Goal: Task Accomplishment & Management: Manage account settings

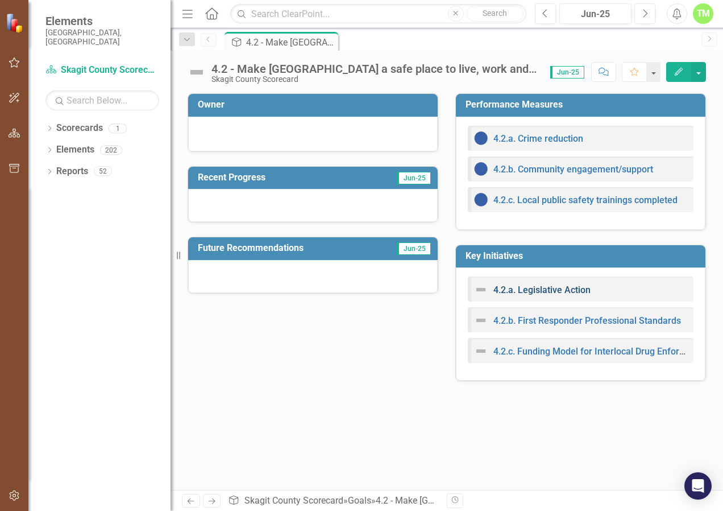
click at [564, 289] on link "4.2.a. Legislative Action" at bounding box center [541, 289] width 97 height 11
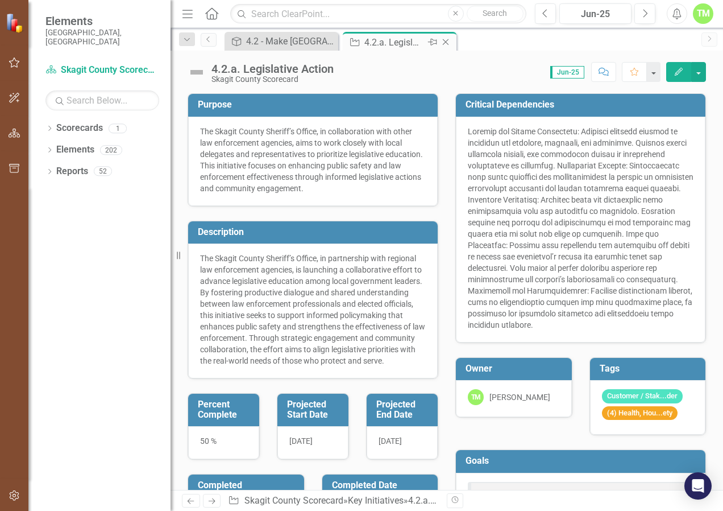
click at [396, 41] on div "4.2.a. Legislative Action" at bounding box center [394, 42] width 61 height 14
click at [402, 42] on div "4.2.a. Legislative Action" at bounding box center [394, 42] width 61 height 14
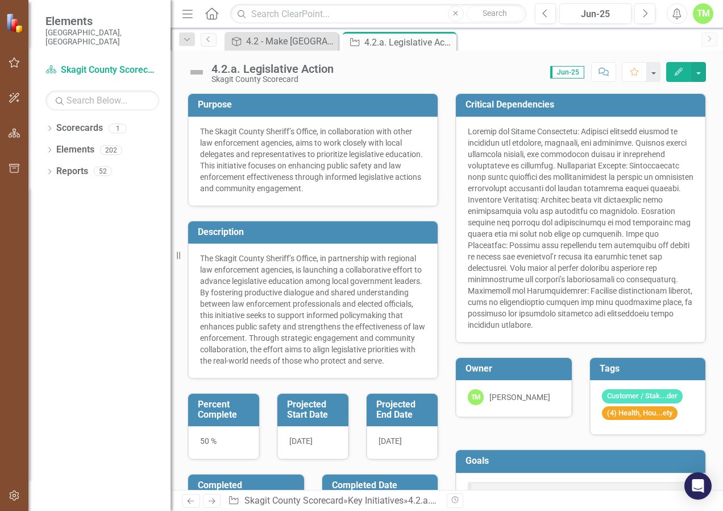
click at [395, 61] on div "4.2.a. Legislative Action Skagit County Scorecard Score: 0.00 Jun-25 Completed …" at bounding box center [447, 68] width 553 height 34
drag, startPoint x: 417, startPoint y: 44, endPoint x: 391, endPoint y: 63, distance: 32.2
click at [391, 63] on div "Score: 0.00 Jun-25 Completed Comment Favorite Edit" at bounding box center [522, 71] width 367 height 19
click at [400, 40] on div "4.2.a. Legislative Action" at bounding box center [394, 42] width 61 height 14
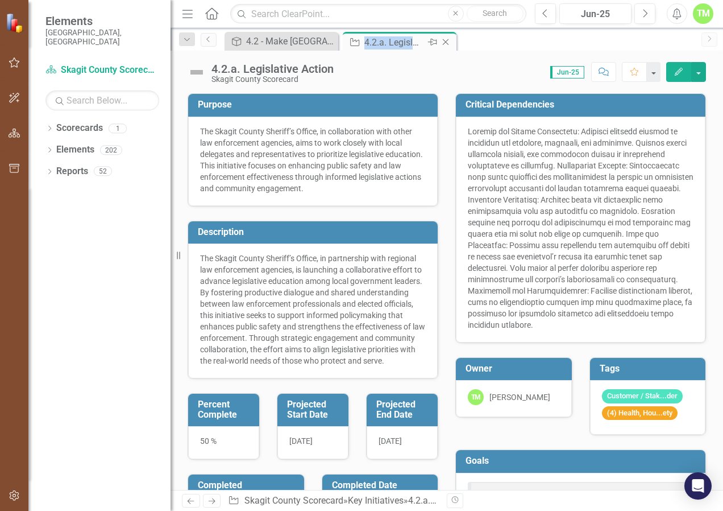
click at [400, 40] on div "4.2.a. Legislative Action" at bounding box center [394, 42] width 61 height 14
drag, startPoint x: 400, startPoint y: 40, endPoint x: 312, endPoint y: 64, distance: 90.7
click at [313, 64] on div "4.2.a. Legislative Action" at bounding box center [272, 69] width 122 height 13
click at [312, 64] on div "4.2.a. Legislative Action" at bounding box center [272, 69] width 122 height 13
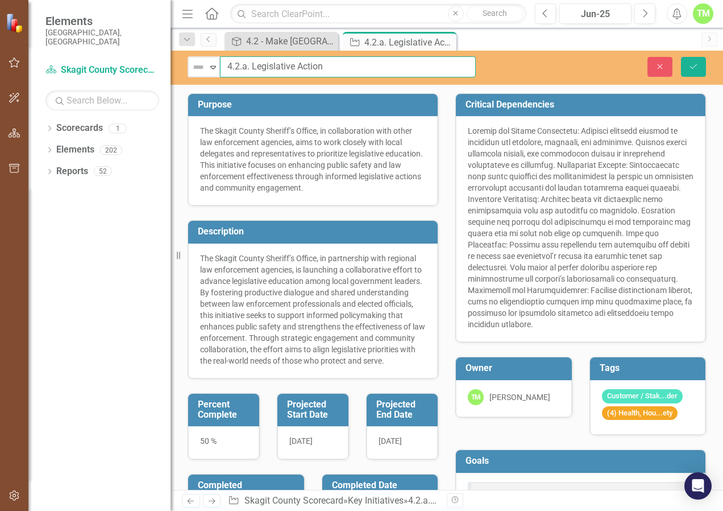
click at [347, 67] on input "4.2.a. Legislative Action" at bounding box center [348, 66] width 256 height 21
click at [352, 277] on p "The Skagit County Sheriff’s Office, in partnership with regional law enforcemen…" at bounding box center [313, 309] width 226 height 114
click at [86, 269] on div "Dropdown Scorecards 1 Skagit County Scorecard Dropdown Elements 202 Dropdown Go…" at bounding box center [99, 315] width 142 height 392
click at [214, 39] on link "Previous" at bounding box center [209, 40] width 16 height 14
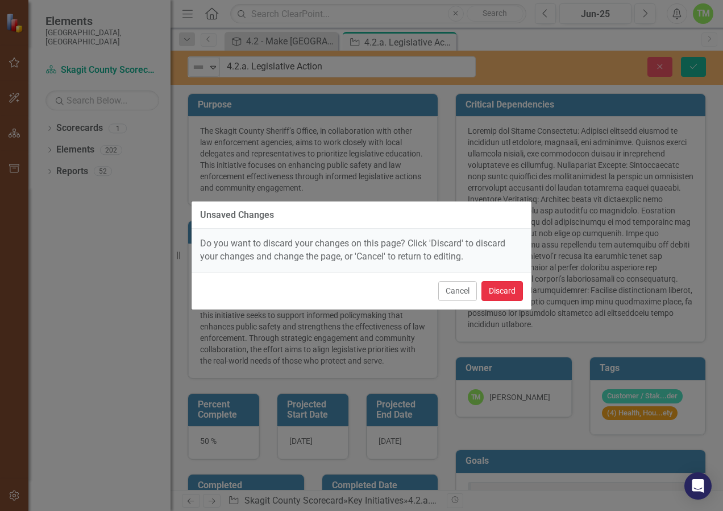
click at [499, 292] on button "Discard" at bounding box center [503, 291] width 42 height 20
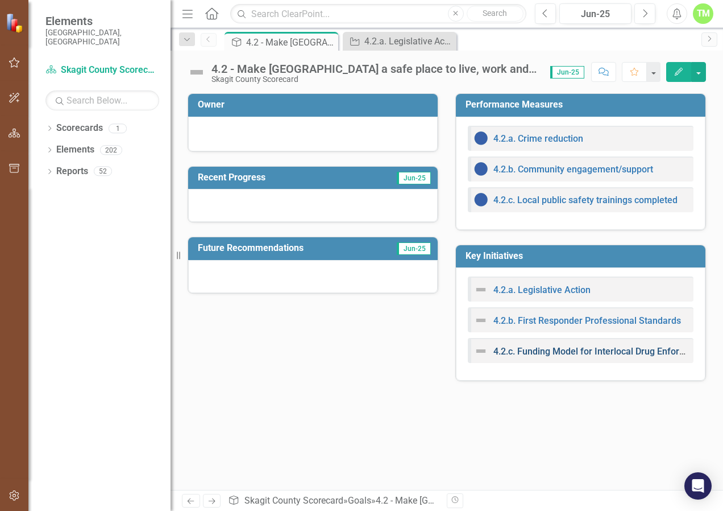
click at [558, 350] on link "4.2.c. Funding Model for Interlocal Drug Enforcement Unit" at bounding box center [610, 351] width 235 height 11
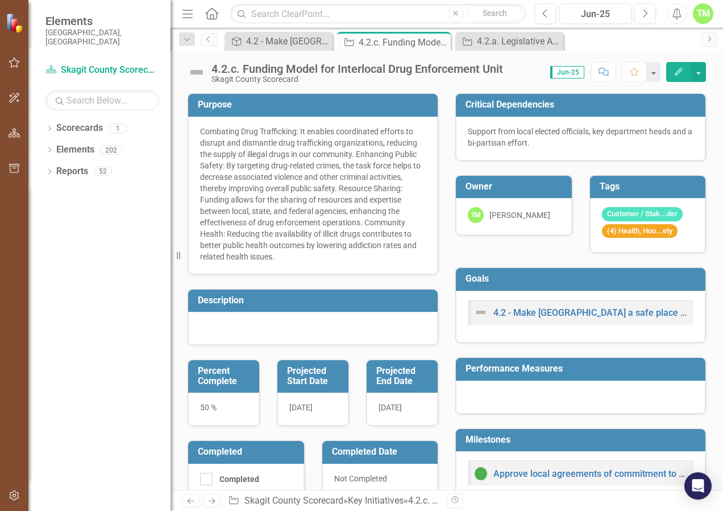
click at [269, 70] on div "4.2.c. Funding Model for Interlocal Drug Enforcement Unit" at bounding box center [357, 69] width 292 height 13
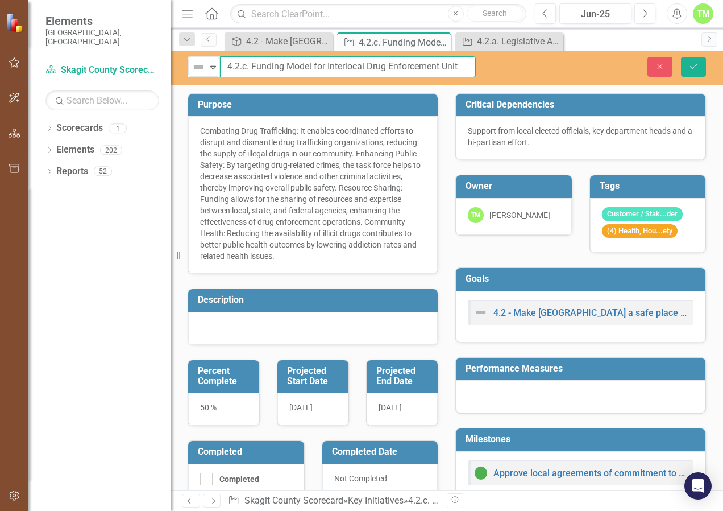
drag, startPoint x: 462, startPoint y: 66, endPoint x: 253, endPoint y: 57, distance: 209.4
click at [253, 57] on input "4.2.c. Funding Model for Interlocal Drug Enforcement Unit" at bounding box center [348, 66] width 256 height 21
type input "4.2.c. Staffing and Deployment"
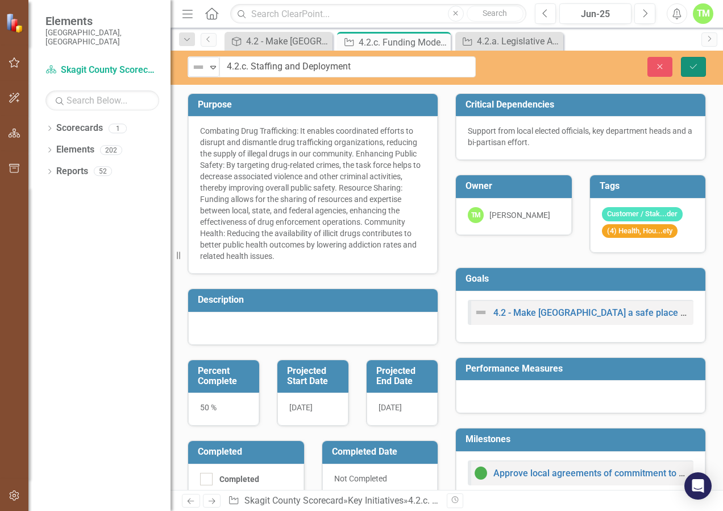
click at [698, 64] on icon "Save" at bounding box center [693, 67] width 10 height 8
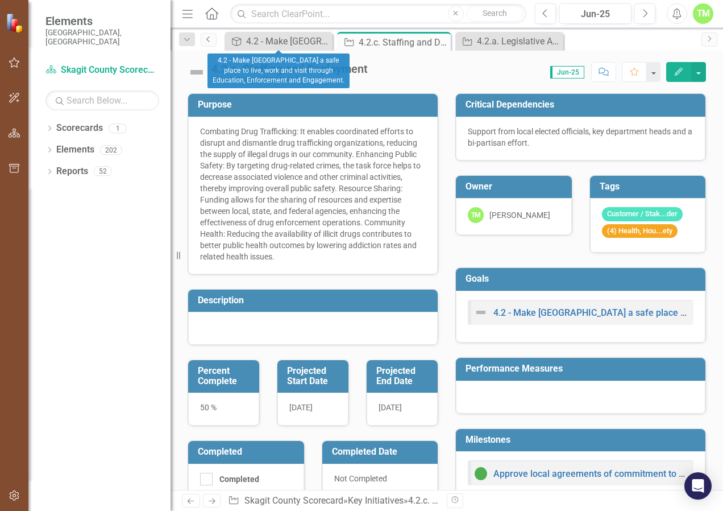
click at [204, 40] on icon "Previous" at bounding box center [208, 39] width 9 height 7
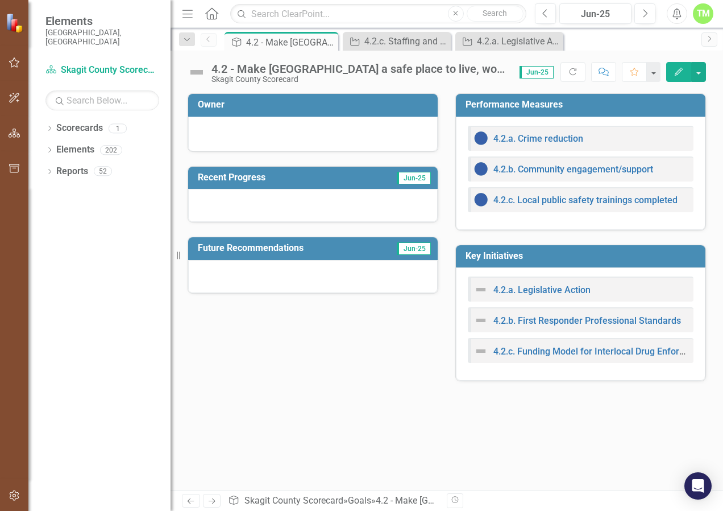
click at [357, 393] on div "Owner Recent Progress Jun-25 Future Recommendations Jun-25 Performance Measures…" at bounding box center [447, 291] width 553 height 396
click at [205, 42] on icon "Previous" at bounding box center [208, 39] width 9 height 7
click at [123, 64] on link "Scorecard Skagit County Scorecard" at bounding box center [102, 70] width 114 height 13
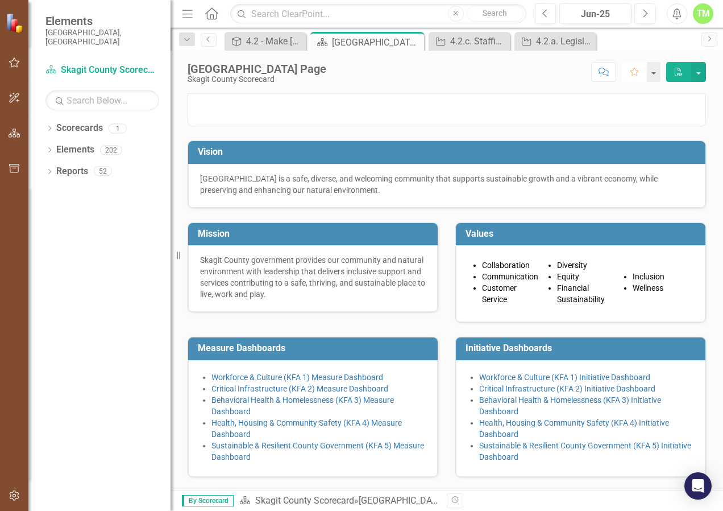
click at [634, 72] on icon "Favorite" at bounding box center [634, 72] width 10 height 8
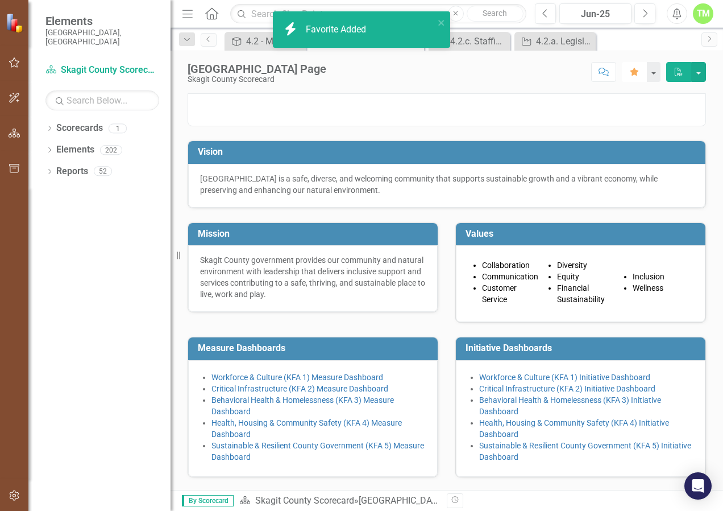
click at [634, 72] on icon "button" at bounding box center [634, 72] width 8 height 8
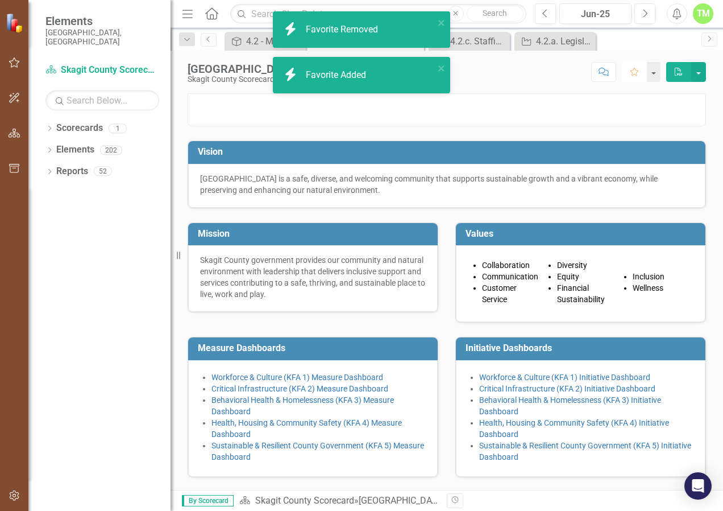
click at [634, 72] on icon "Favorite" at bounding box center [634, 72] width 10 height 8
click at [651, 72] on button "button" at bounding box center [653, 72] width 15 height 20
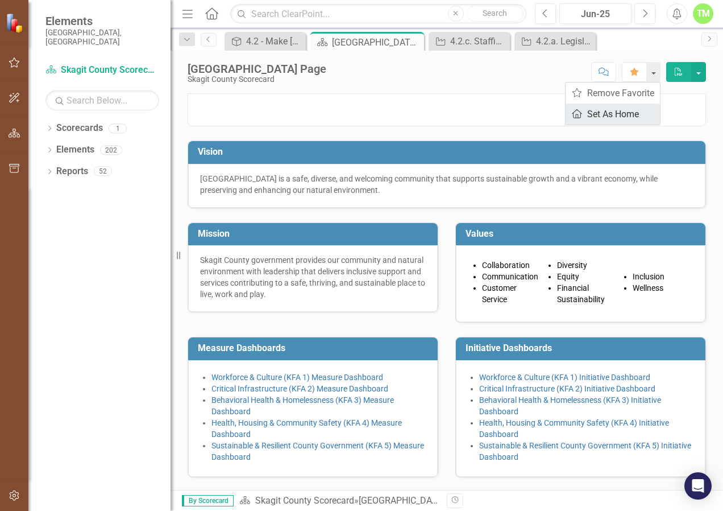
click at [623, 115] on link "Home Set As Home" at bounding box center [613, 113] width 94 height 21
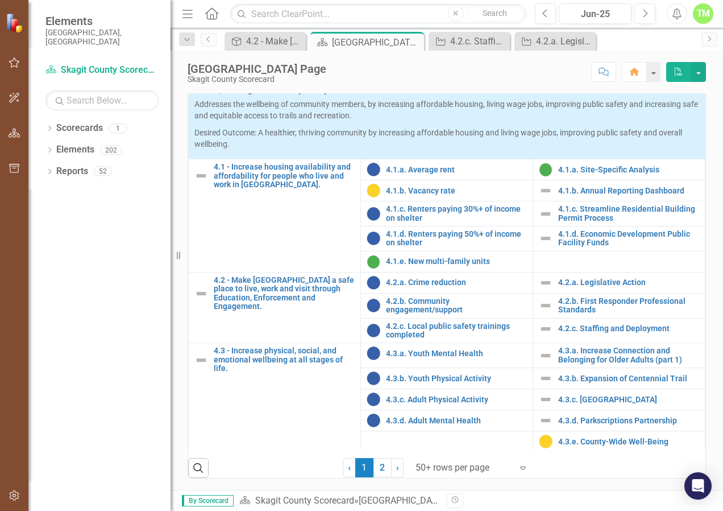
scroll to position [1169, 0]
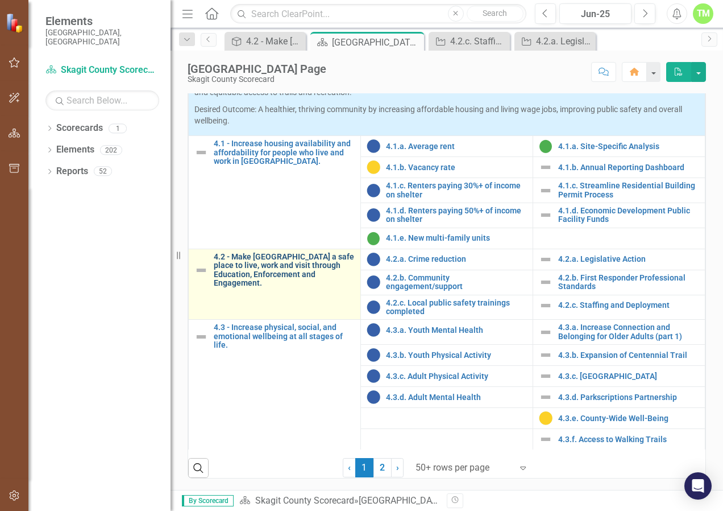
click at [284, 288] on link "4.2 - Make [GEOGRAPHIC_DATA] a safe place to live, work and visit through Educa…" at bounding box center [284, 269] width 141 height 35
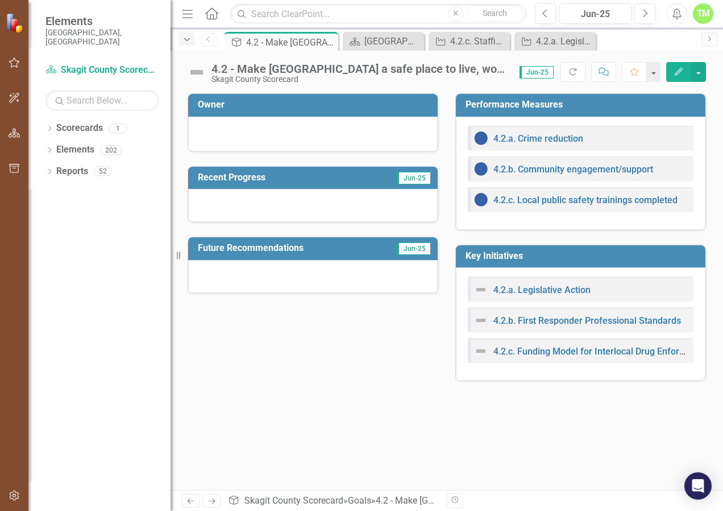
click at [192, 41] on icon "Dropdown" at bounding box center [187, 40] width 10 height 8
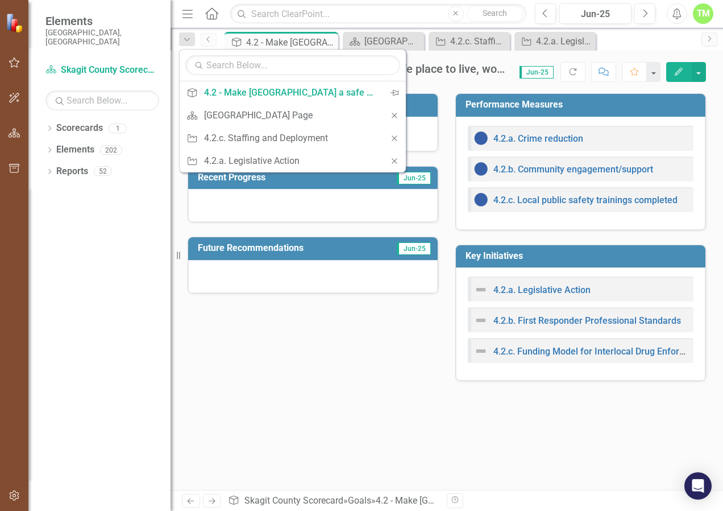
click at [205, 42] on icon "Previous" at bounding box center [208, 39] width 9 height 7
click at [16, 64] on icon "button" at bounding box center [15, 62] width 12 height 9
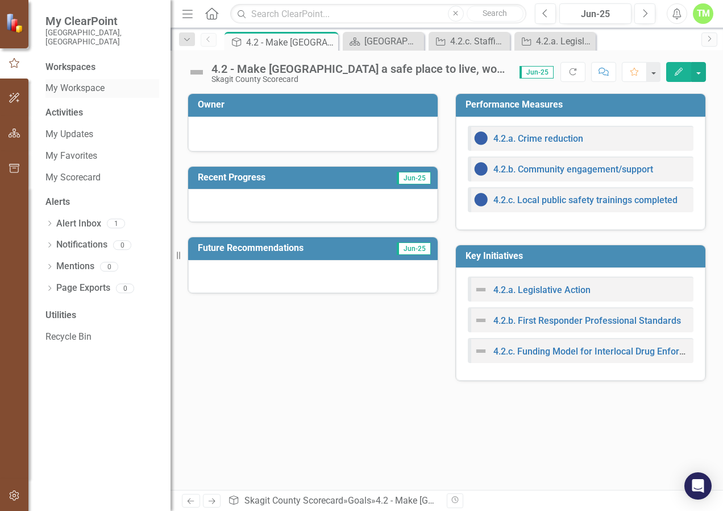
click at [74, 83] on link "My Workspace" at bounding box center [102, 88] width 114 height 13
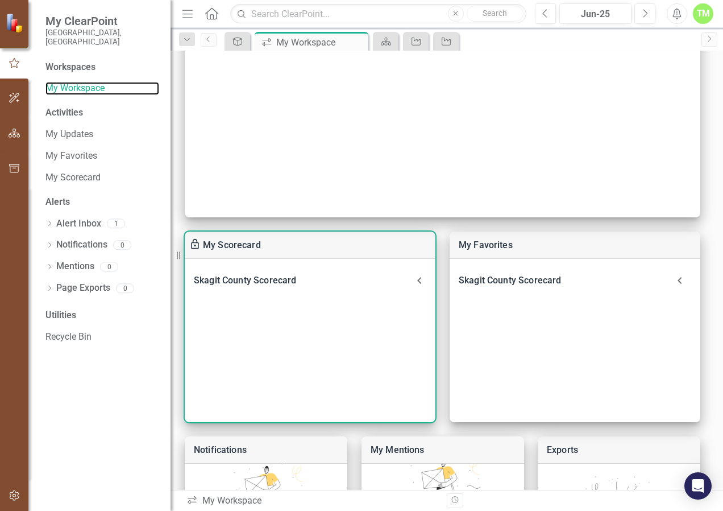
scroll to position [171, 0]
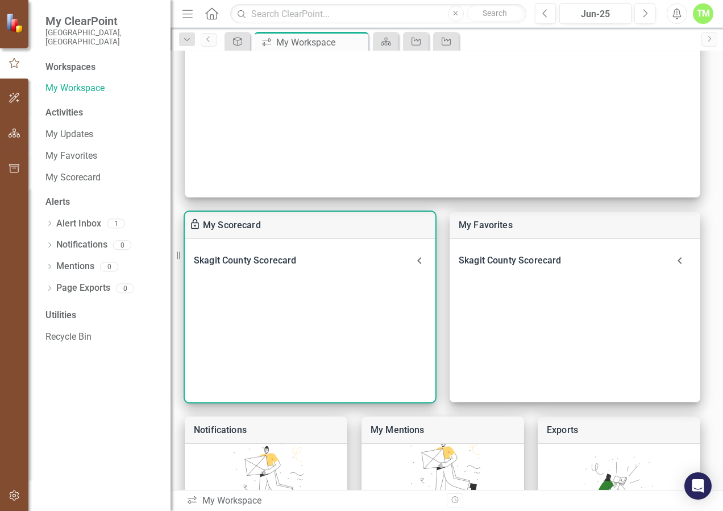
click at [418, 260] on icon at bounding box center [419, 260] width 4 height 7
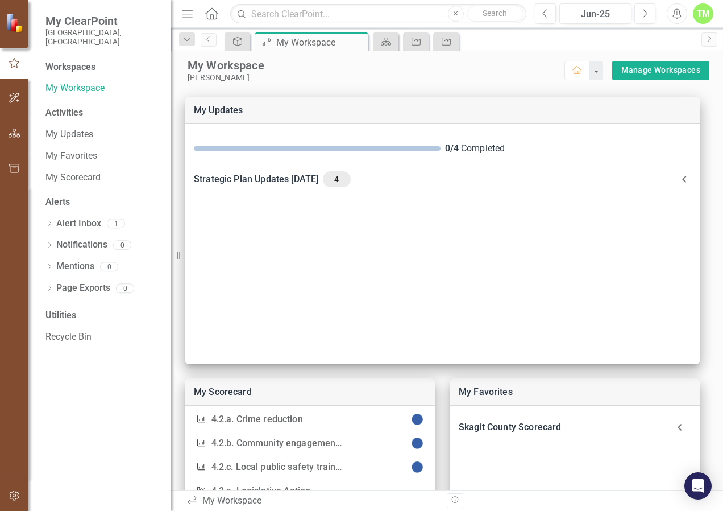
scroll to position [0, 0]
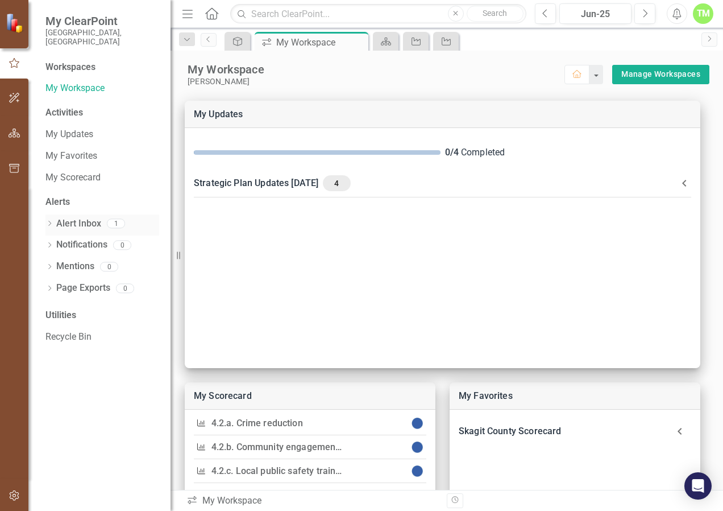
click at [73, 217] on link "Alert Inbox" at bounding box center [78, 223] width 45 height 13
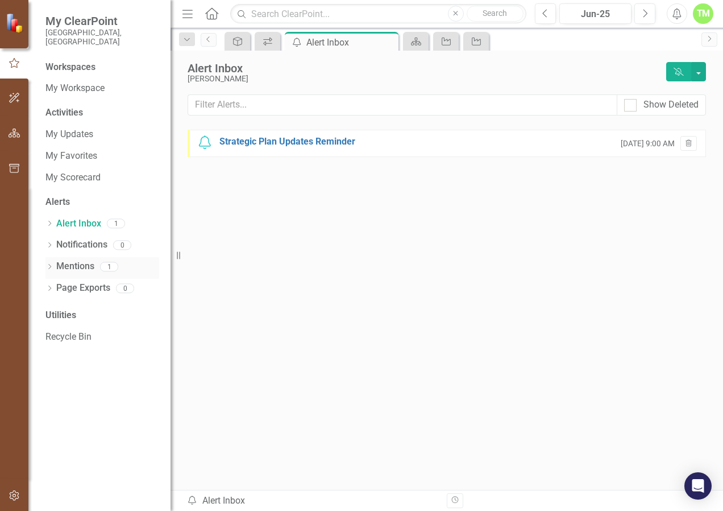
click at [80, 260] on link "Mentions" at bounding box center [75, 266] width 38 height 13
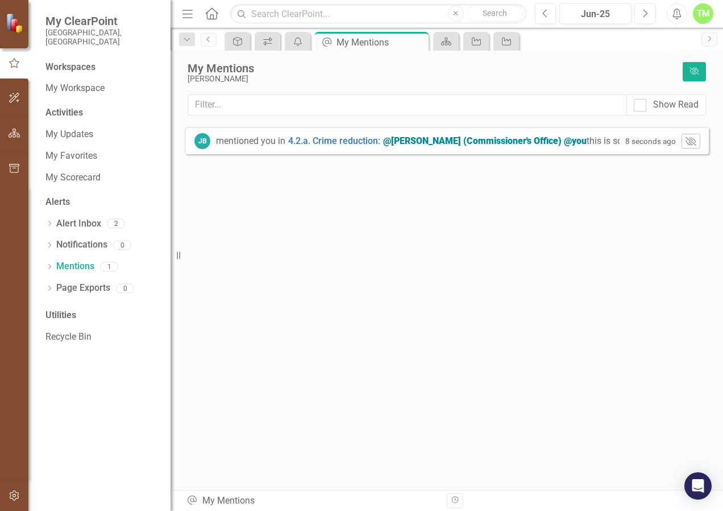
click at [246, 143] on div "mentioned you in" at bounding box center [250, 141] width 69 height 13
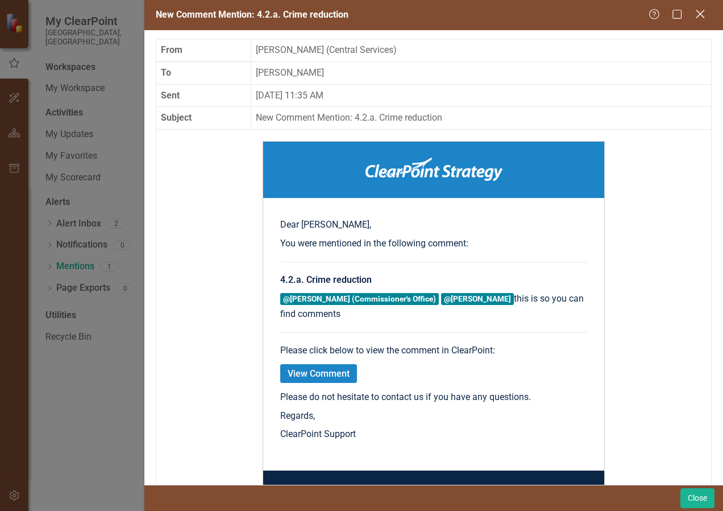
click at [704, 11] on icon at bounding box center [700, 14] width 9 height 9
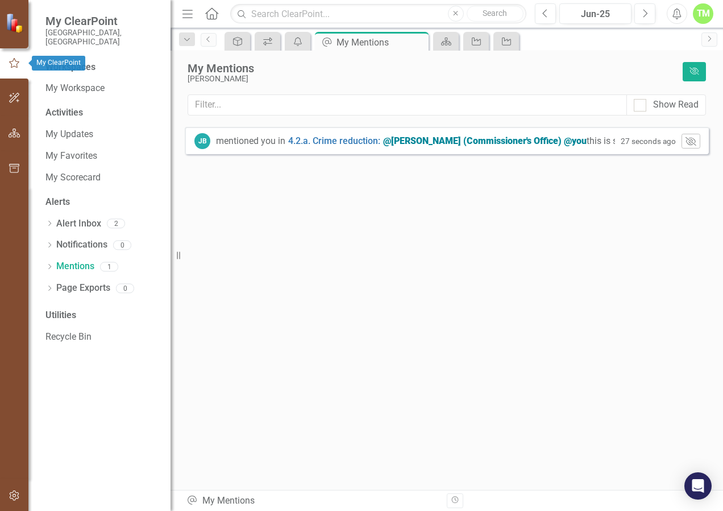
click at [14, 61] on icon "button" at bounding box center [14, 63] width 13 height 10
click at [14, 33] on div at bounding box center [14, 22] width 28 height 45
click at [14, 23] on img at bounding box center [15, 23] width 20 height 20
click at [10, 133] on icon "button" at bounding box center [15, 132] width 12 height 9
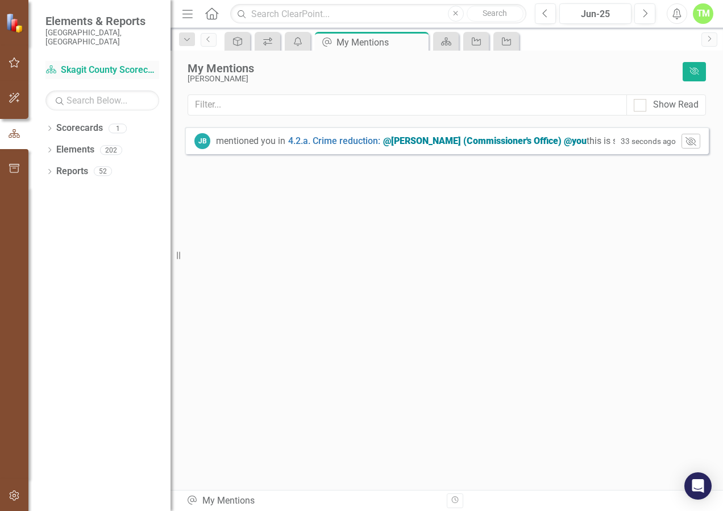
click at [115, 64] on link "Scorecard Skagit County Scorecard" at bounding box center [102, 70] width 114 height 13
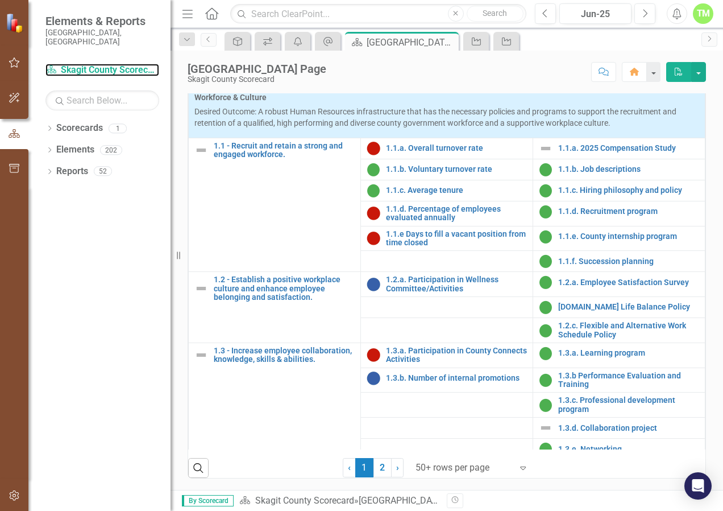
scroll to position [521, 0]
click at [374, 467] on link "2" at bounding box center [383, 467] width 18 height 19
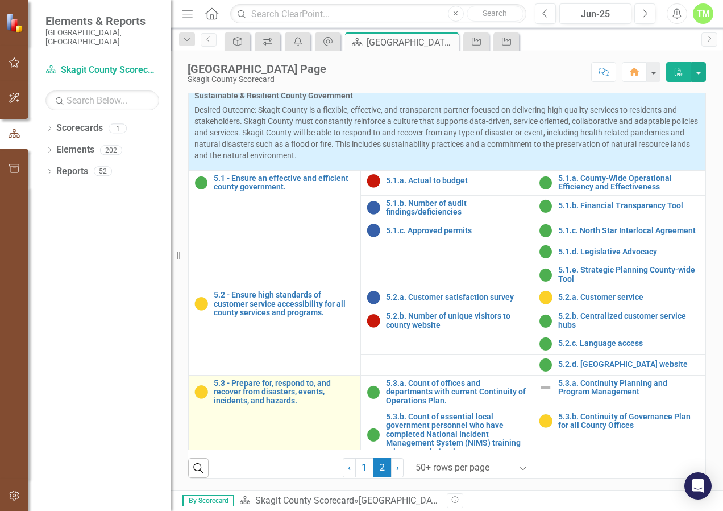
scroll to position [0, 0]
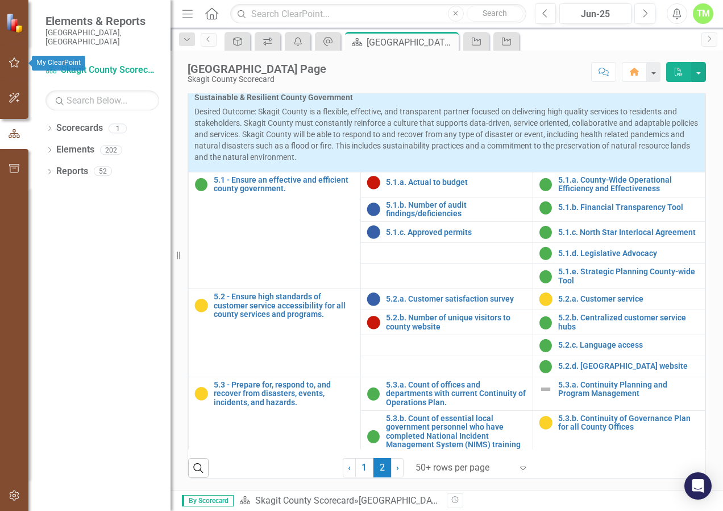
click at [9, 61] on icon "button" at bounding box center [15, 62] width 12 height 9
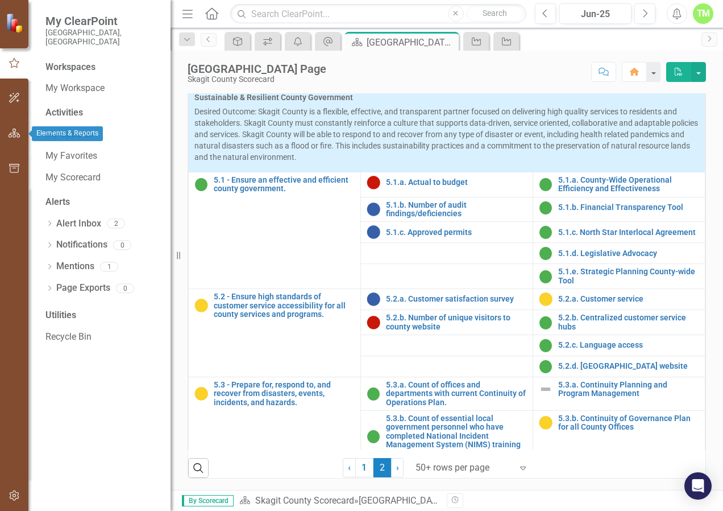
click at [20, 104] on button "button" at bounding box center [15, 98] width 26 height 24
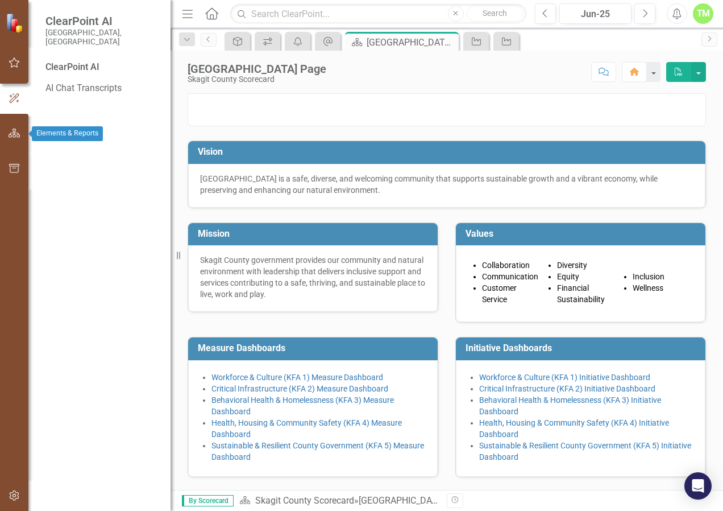
click at [18, 139] on button "button" at bounding box center [15, 134] width 26 height 24
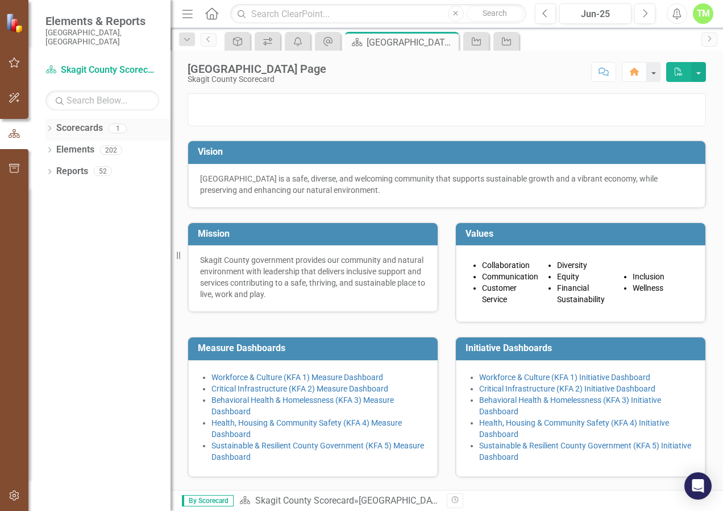
click at [91, 122] on link "Scorecards" at bounding box center [79, 128] width 47 height 13
click at [53, 126] on icon "Dropdown" at bounding box center [49, 129] width 8 height 6
click at [82, 143] on link "Skagit County Scorecard" at bounding box center [117, 149] width 108 height 13
click at [70, 165] on link "Elements" at bounding box center [75, 171] width 38 height 13
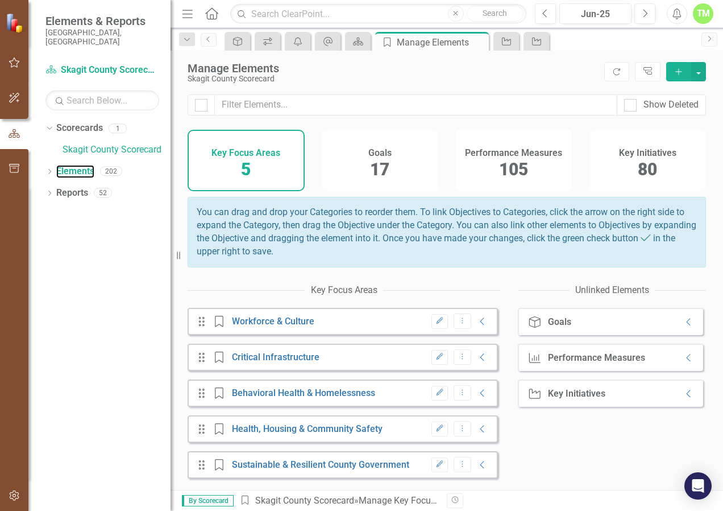
scroll to position [5, 0]
click at [48, 169] on icon "Dropdown" at bounding box center [49, 172] width 8 height 6
click at [50, 254] on div "Dropdown" at bounding box center [49, 259] width 8 height 10
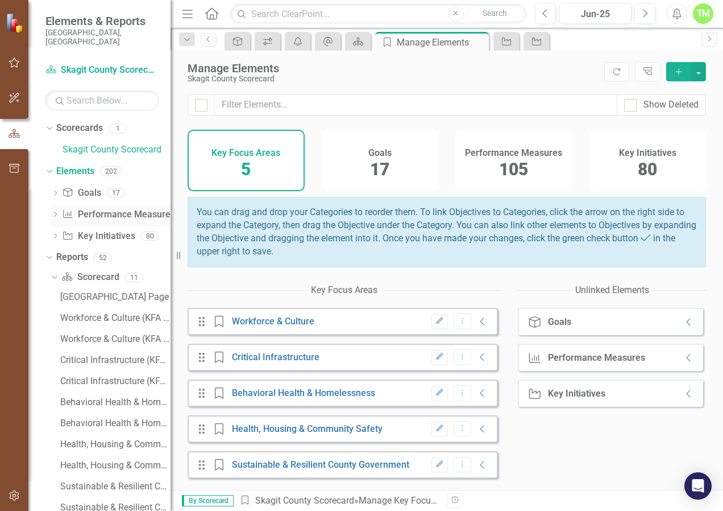
click at [56, 211] on icon at bounding box center [55, 213] width 3 height 5
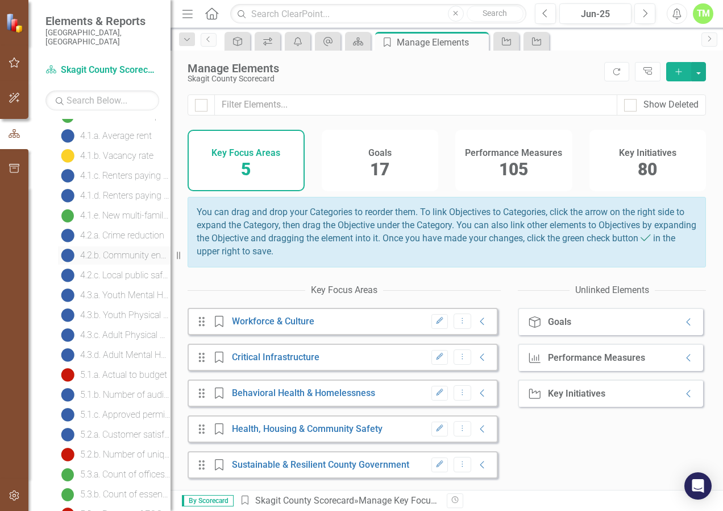
scroll to position [682, 0]
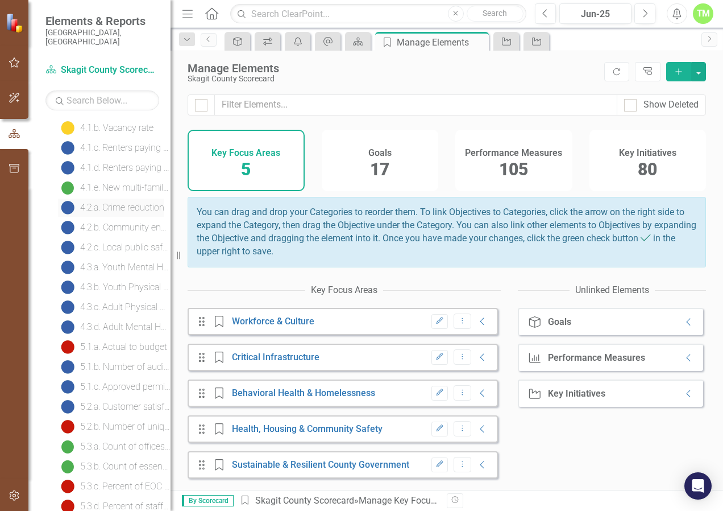
click at [99, 202] on div "4.2.a. Crime reduction" at bounding box center [122, 207] width 84 height 10
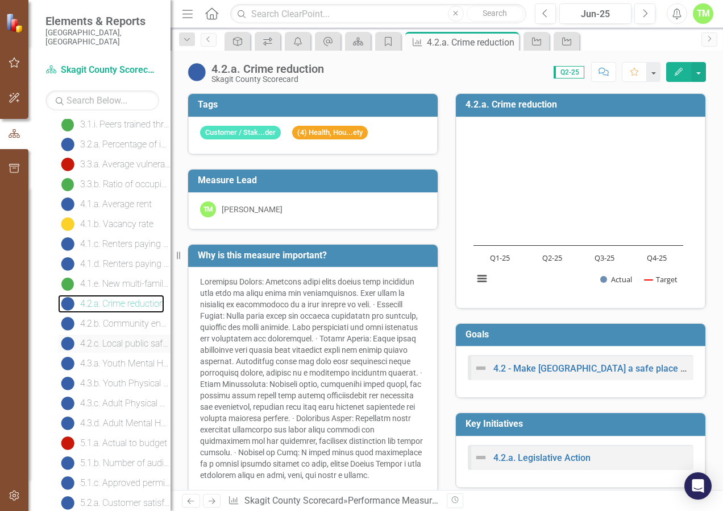
scroll to position [606, 0]
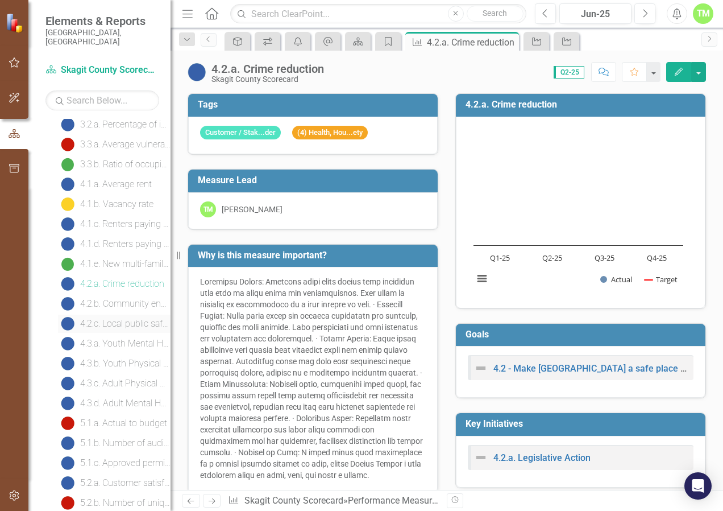
click at [123, 318] on div "4.2.c. Local public safety trainings completed" at bounding box center [125, 323] width 90 height 10
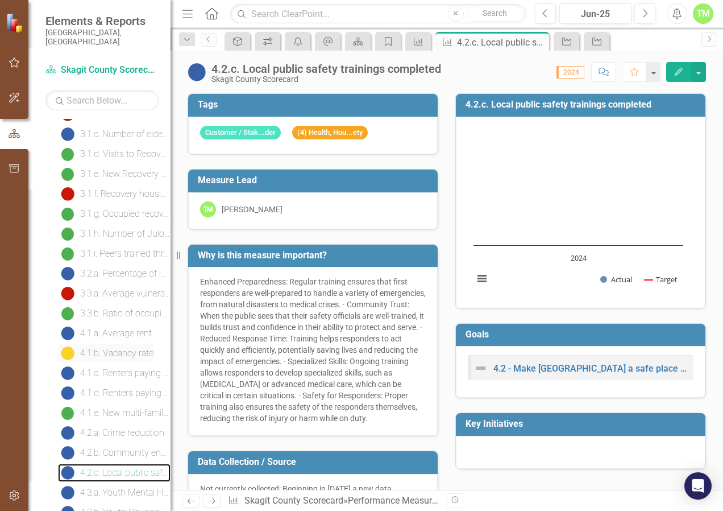
scroll to position [475, 0]
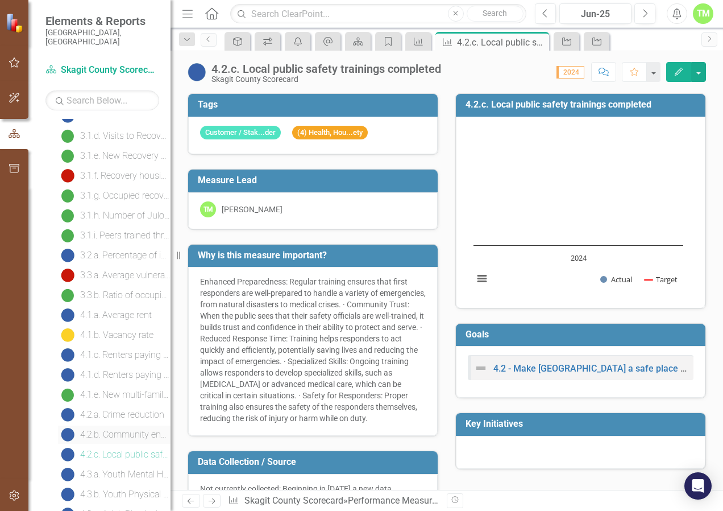
drag, startPoint x: 123, startPoint y: 426, endPoint x: 105, endPoint y: 425, distance: 18.8
click at [105, 429] on div "4.2.b. Community engagement/support" at bounding box center [125, 434] width 90 height 10
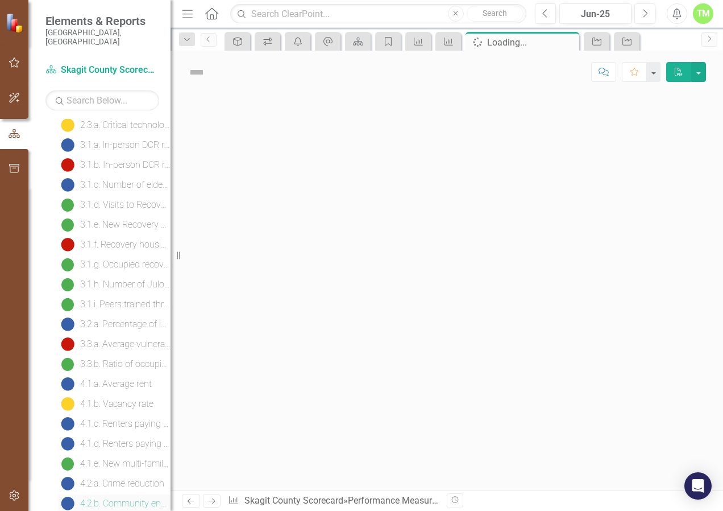
scroll to position [399, 0]
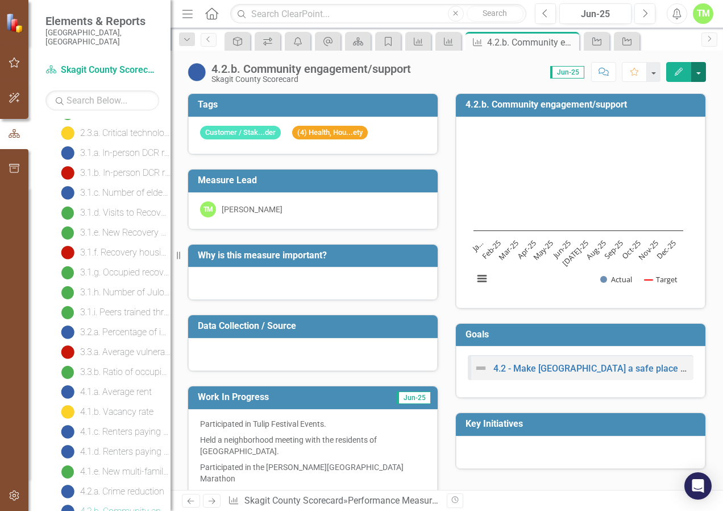
click at [697, 75] on button "button" at bounding box center [698, 72] width 15 height 20
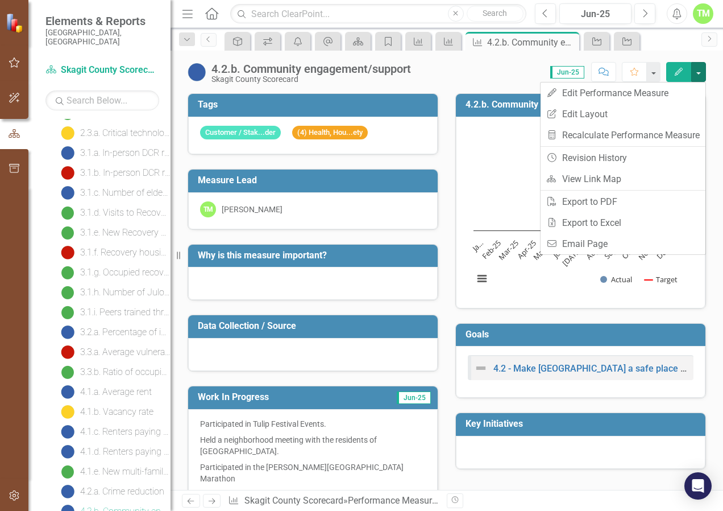
click at [493, 67] on div "Score: 0.00 Jun-25 Completed Comment Favorite Edit" at bounding box center [561, 71] width 289 height 19
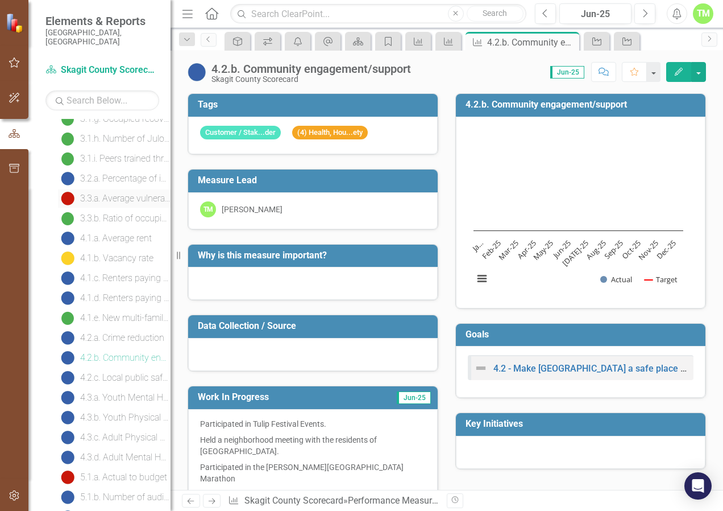
scroll to position [569, 0]
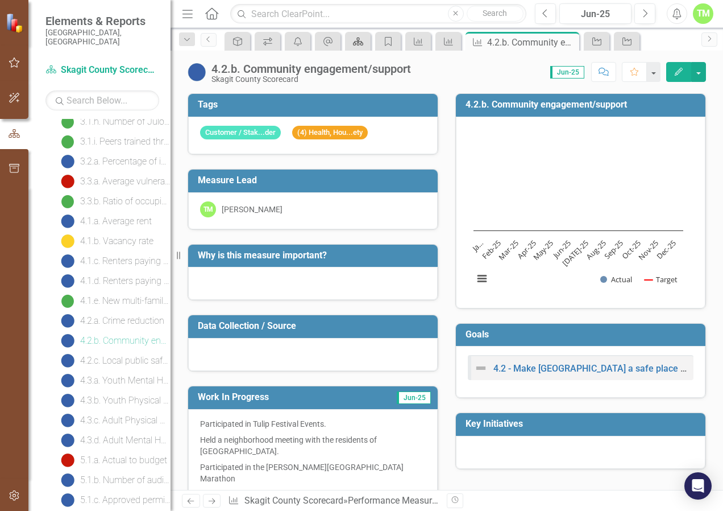
click at [362, 45] on icon "Scorecard" at bounding box center [357, 41] width 11 height 9
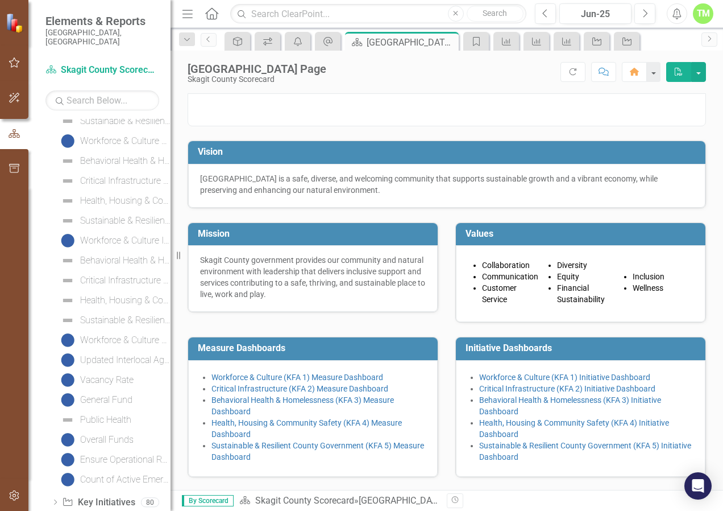
scroll to position [1875, 0]
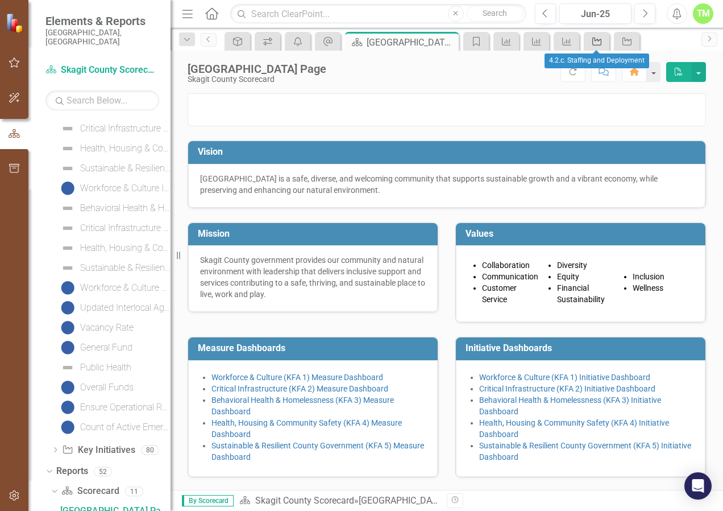
click at [596, 43] on icon "Key Initiative" at bounding box center [596, 41] width 11 height 9
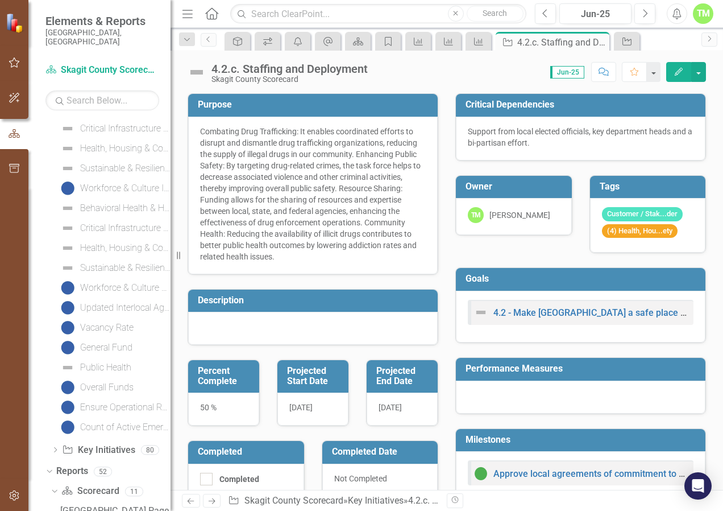
click at [12, 135] on icon "button" at bounding box center [14, 133] width 13 height 10
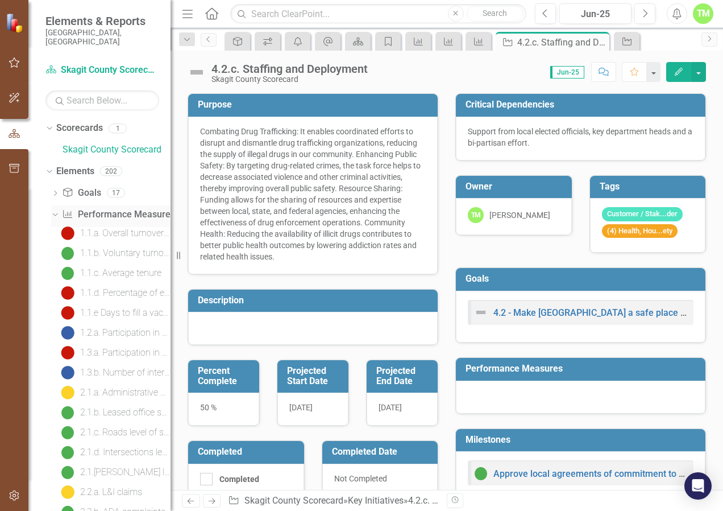
click at [54, 210] on icon "Dropdown" at bounding box center [54, 214] width 6 height 8
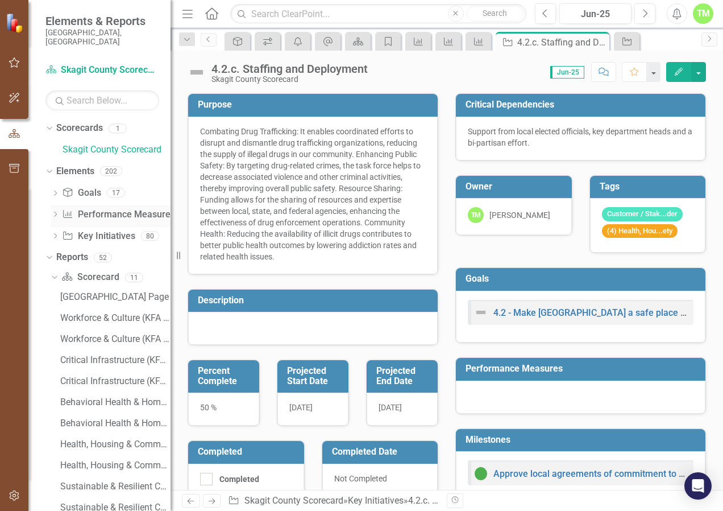
click at [54, 212] on icon "Dropdown" at bounding box center [55, 215] width 8 height 6
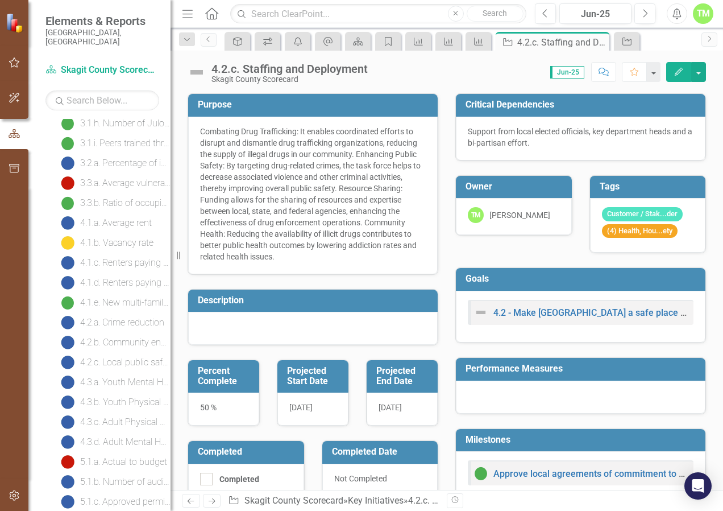
scroll to position [568, 0]
click at [121, 316] on div "4.2.a. Crime reduction" at bounding box center [122, 321] width 84 height 10
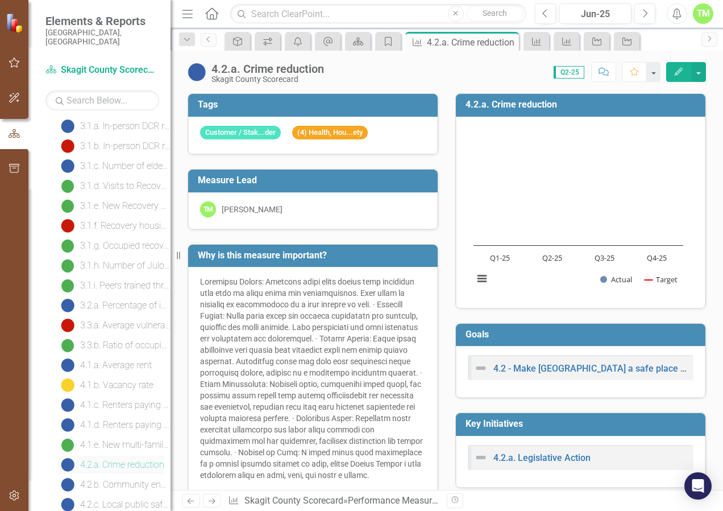
scroll to position [379, 0]
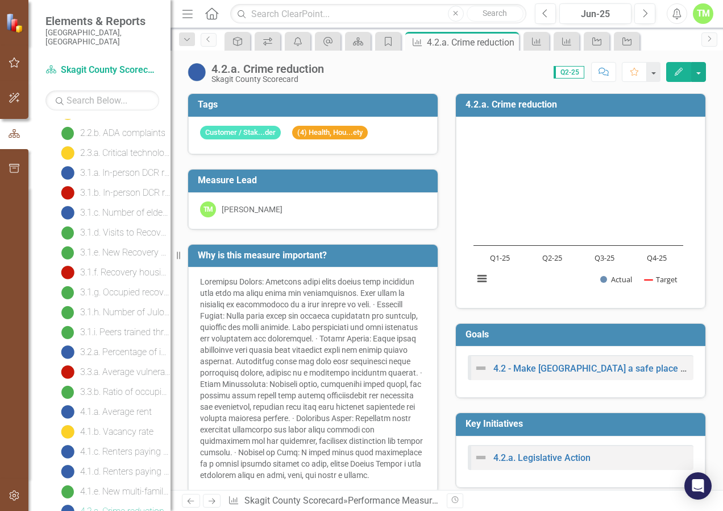
click at [672, 72] on button "Edit" at bounding box center [678, 72] width 25 height 20
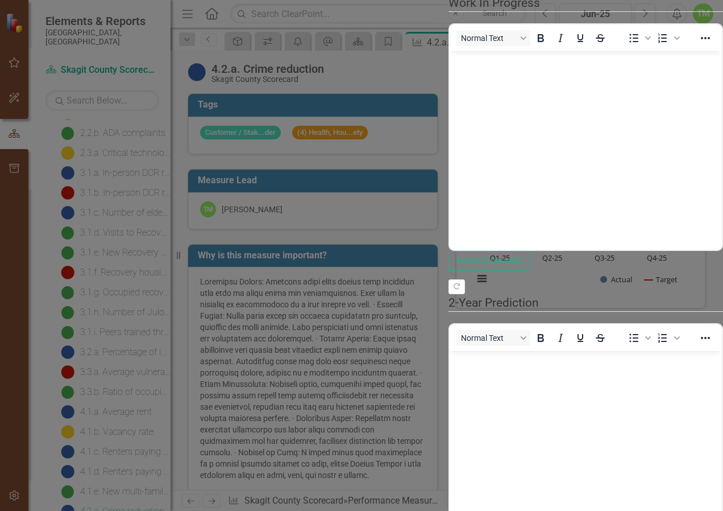
scroll to position [0, 0]
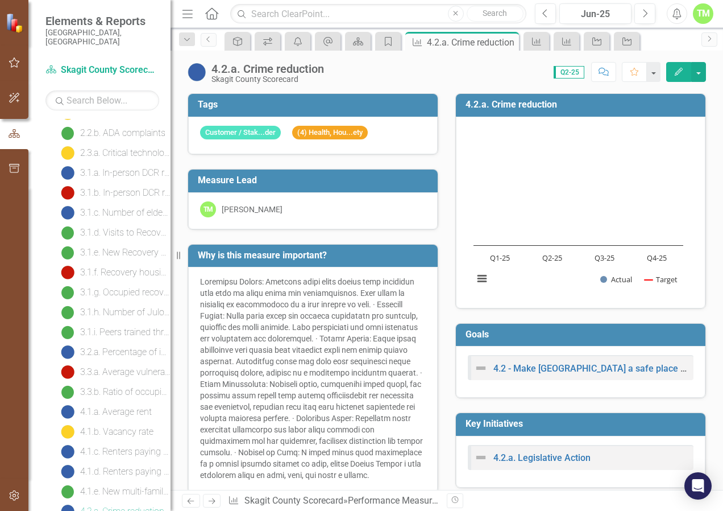
click at [236, 68] on div "4.2.a. Crime reduction" at bounding box center [267, 69] width 113 height 13
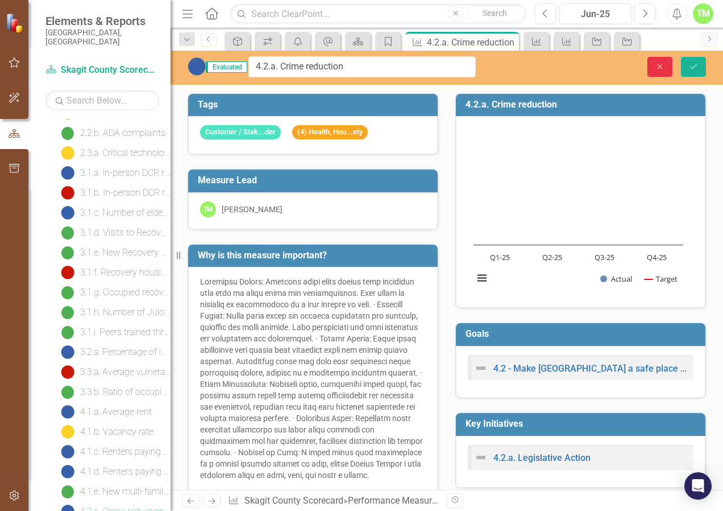
click at [661, 69] on icon "Close" at bounding box center [660, 67] width 10 height 8
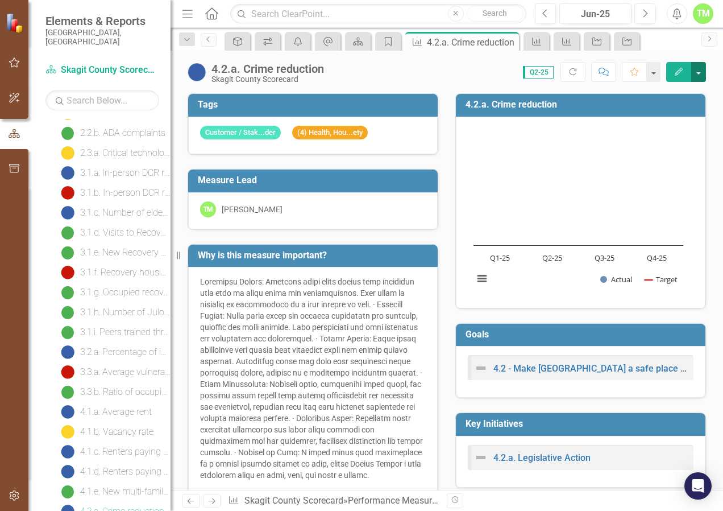
click at [695, 76] on button "button" at bounding box center [698, 72] width 15 height 20
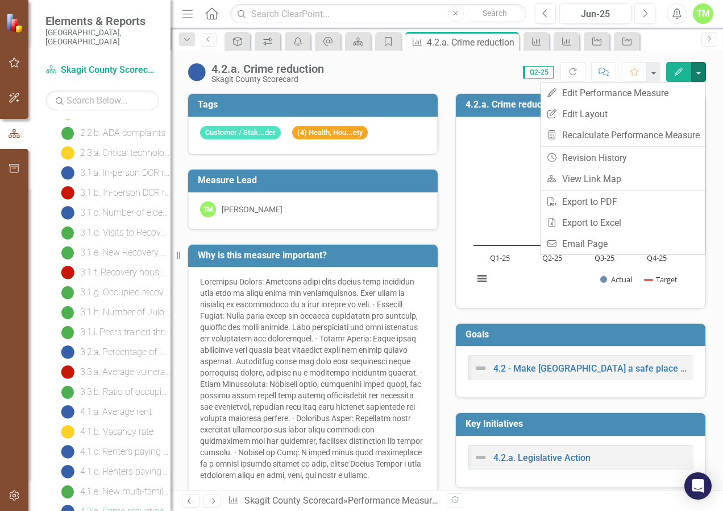
click at [675, 71] on icon "Edit" at bounding box center [679, 72] width 10 height 8
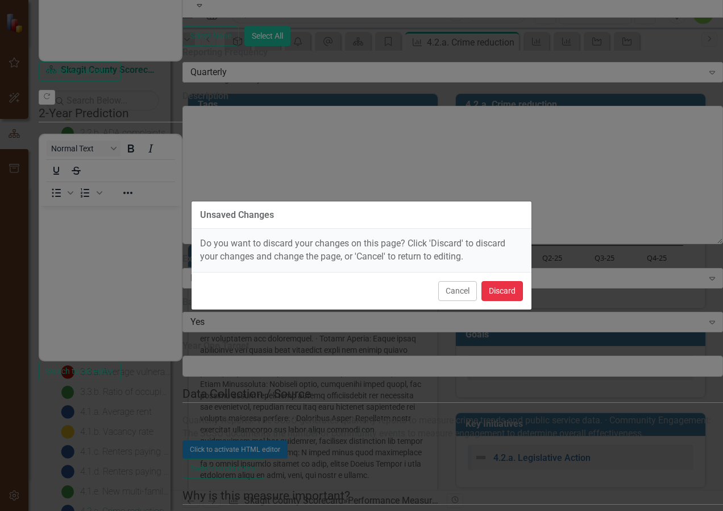
click at [502, 295] on button "Discard" at bounding box center [503, 291] width 42 height 20
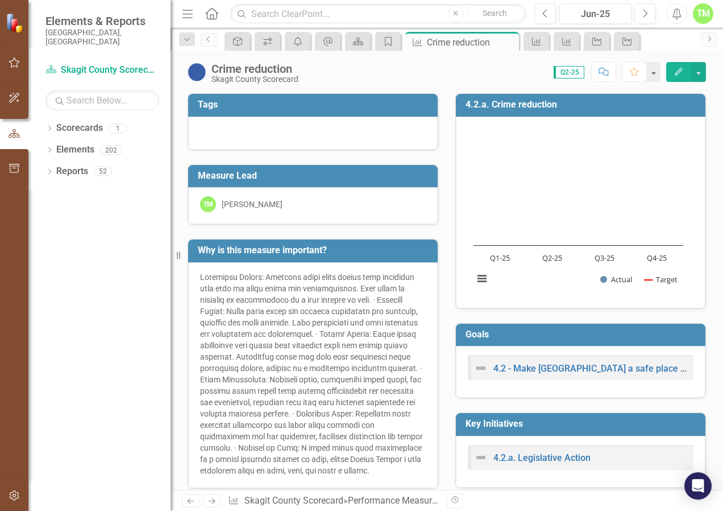
click at [677, 66] on button "Edit" at bounding box center [678, 72] width 25 height 20
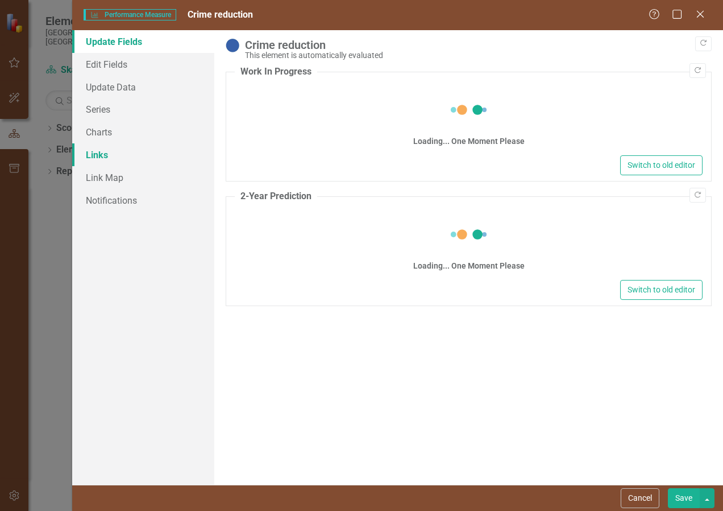
click at [128, 152] on link "Links" at bounding box center [143, 154] width 142 height 23
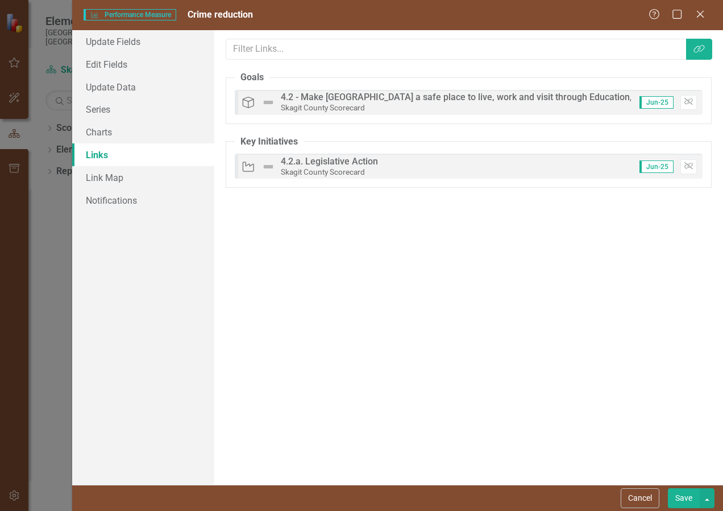
drag, startPoint x: 703, startPoint y: 12, endPoint x: 587, endPoint y: 28, distance: 116.5
click at [703, 13] on icon at bounding box center [700, 14] width 7 height 7
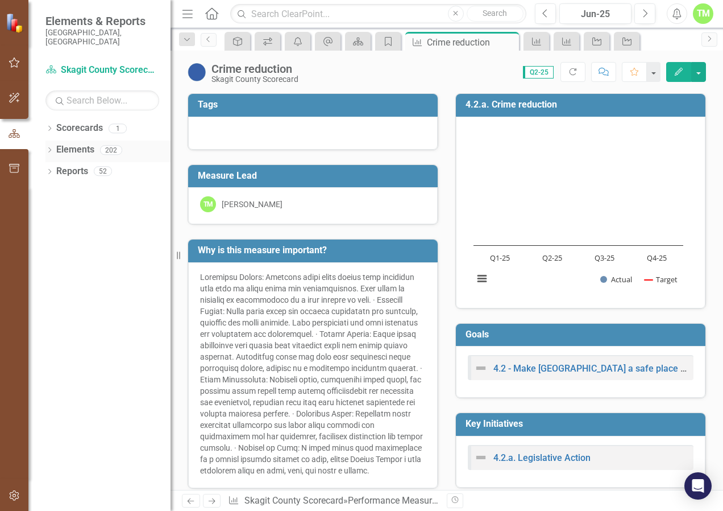
click at [84, 143] on link "Elements" at bounding box center [75, 149] width 38 height 13
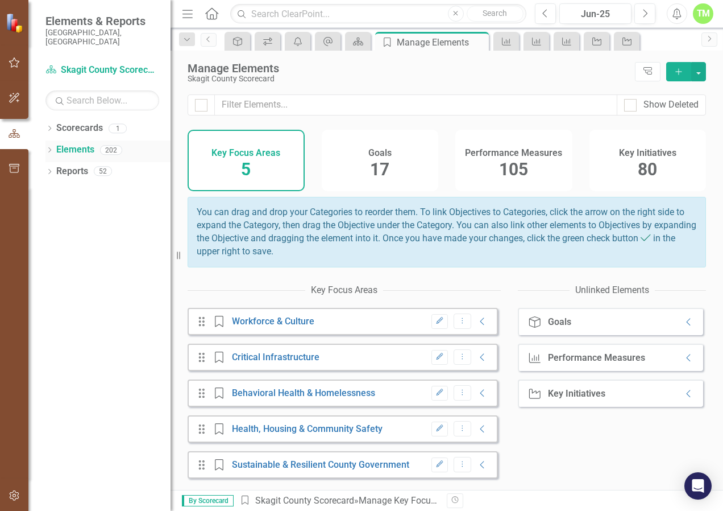
click at [53, 148] on icon "Dropdown" at bounding box center [49, 151] width 8 height 6
click at [104, 186] on link "Performance Measure Performance Measures" at bounding box center [118, 192] width 113 height 13
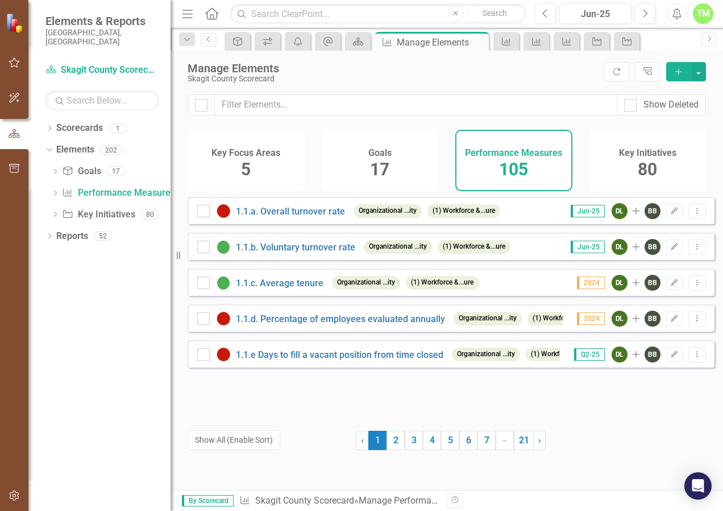
click at [680, 74] on icon "Add" at bounding box center [679, 72] width 10 height 8
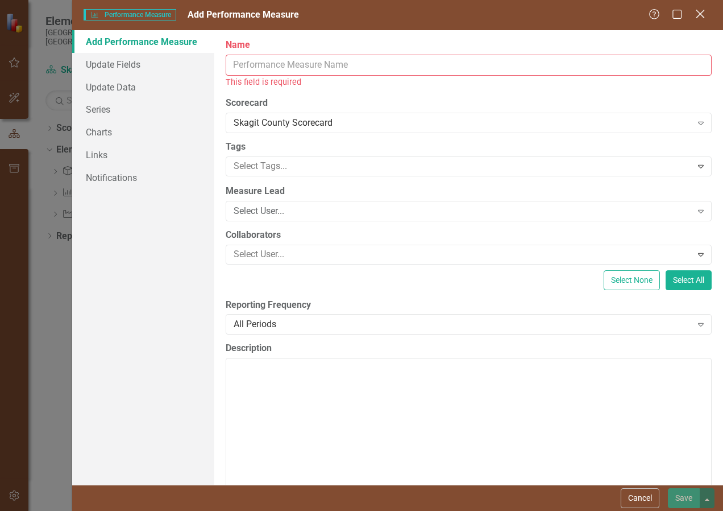
click at [700, 11] on icon "Close" at bounding box center [700, 14] width 14 height 11
